Goal: Find specific page/section: Find specific page/section

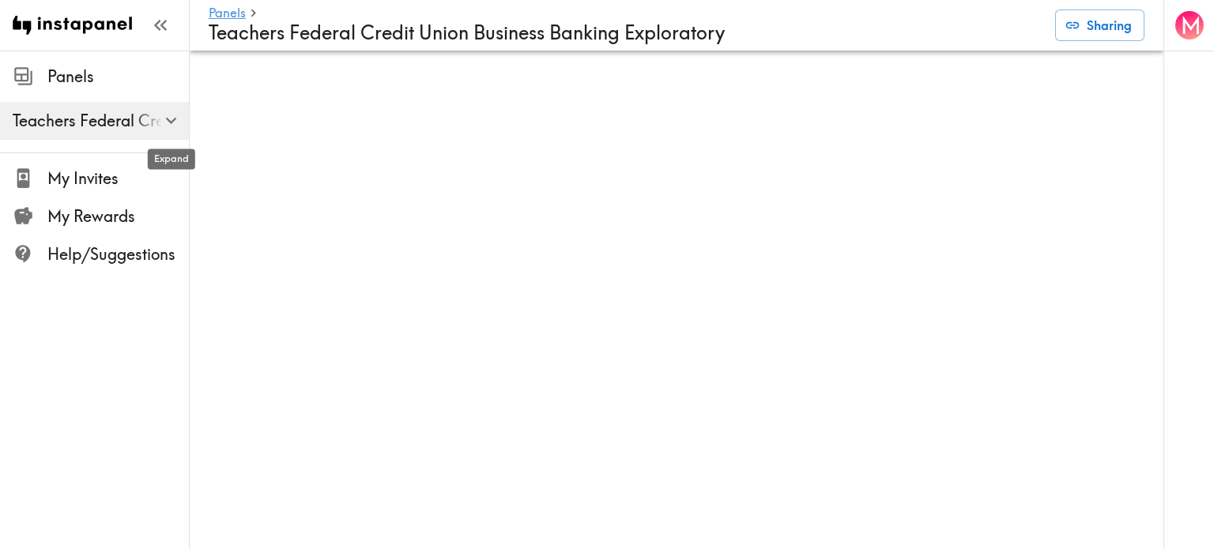
click at [163, 123] on icon "button" at bounding box center [170, 120] width 21 height 21
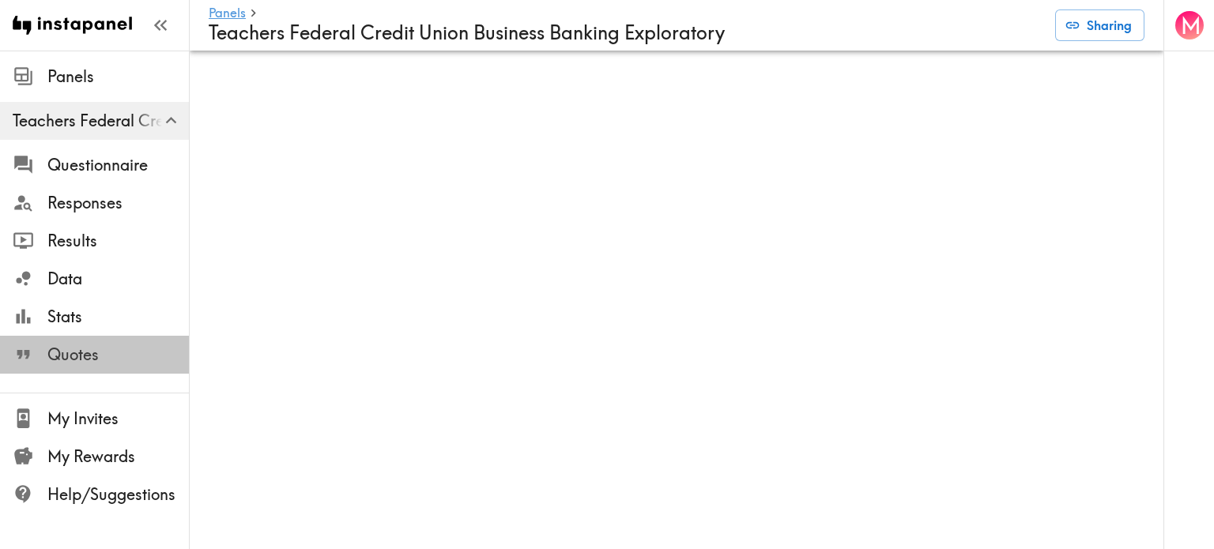
click at [81, 351] on span "Quotes" at bounding box center [117, 355] width 141 height 22
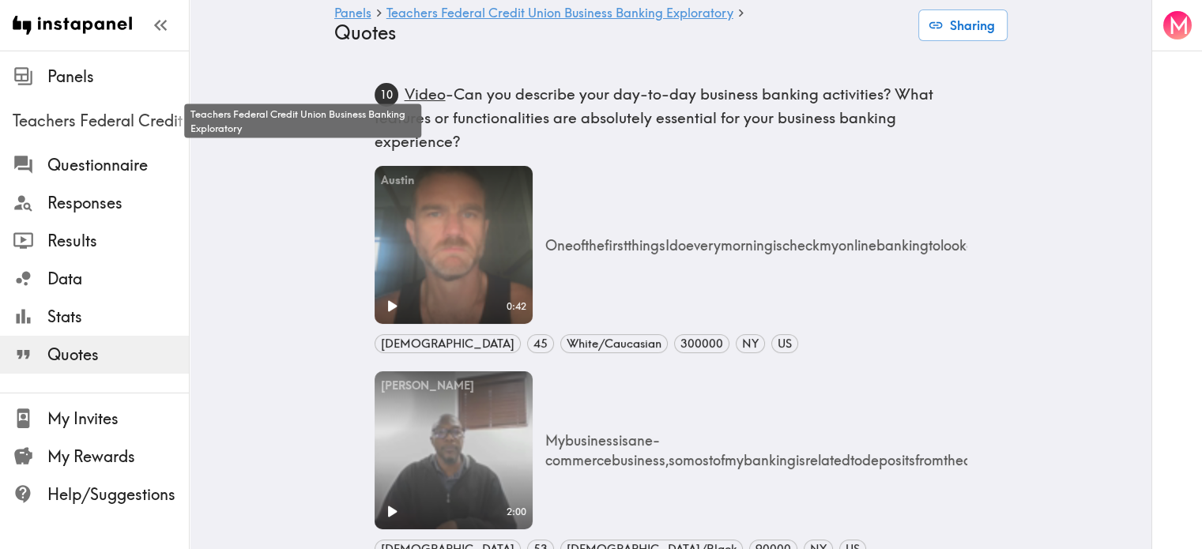
click at [110, 126] on span "Teachers Federal Credit Union Business Banking Exploratory" at bounding box center [101, 121] width 176 height 22
